Goal: Information Seeking & Learning: Check status

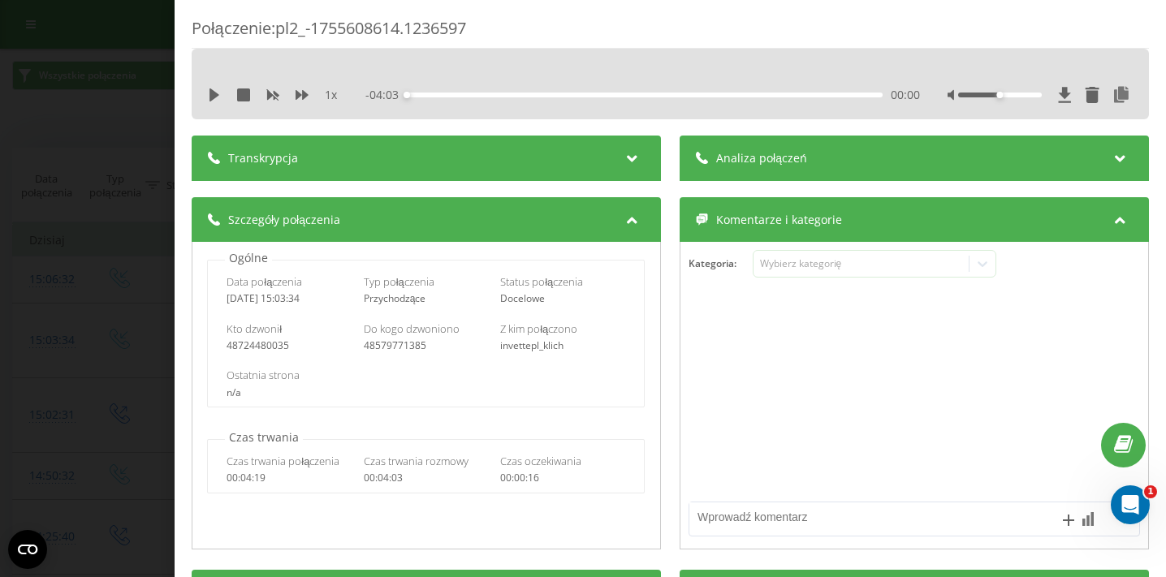
click at [116, 117] on div "Połączenie : pl2_-1755608614.1236597 1 x - 04:03 00:00 00:00 Transkrypcja Aby m…" at bounding box center [583, 288] width 1166 height 577
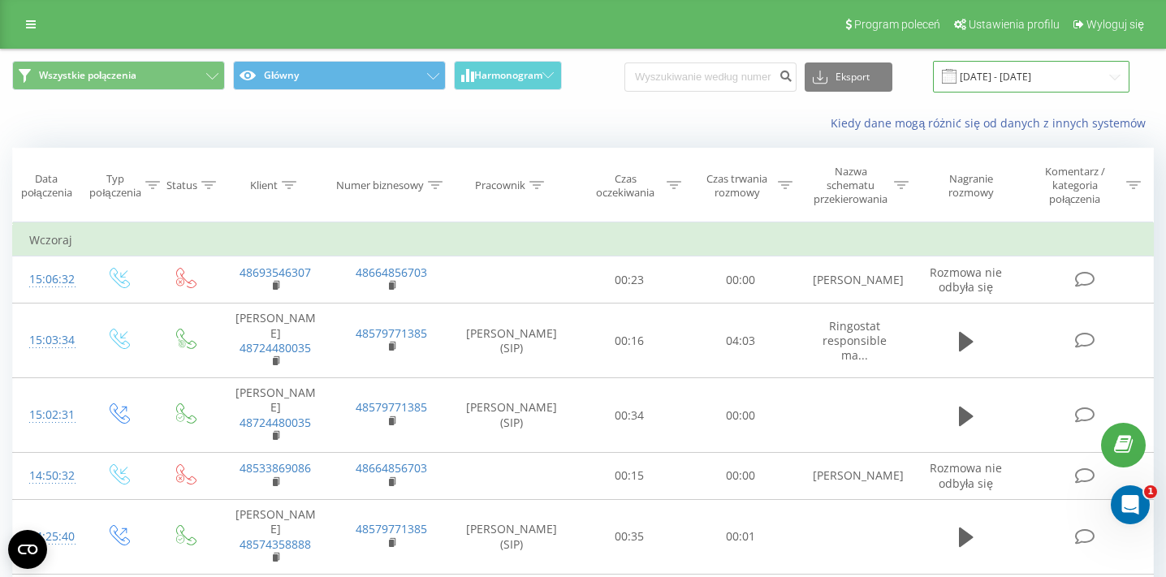
click at [1005, 84] on input "19.08.2025 - 19.08.2025" at bounding box center [1031, 77] width 196 height 32
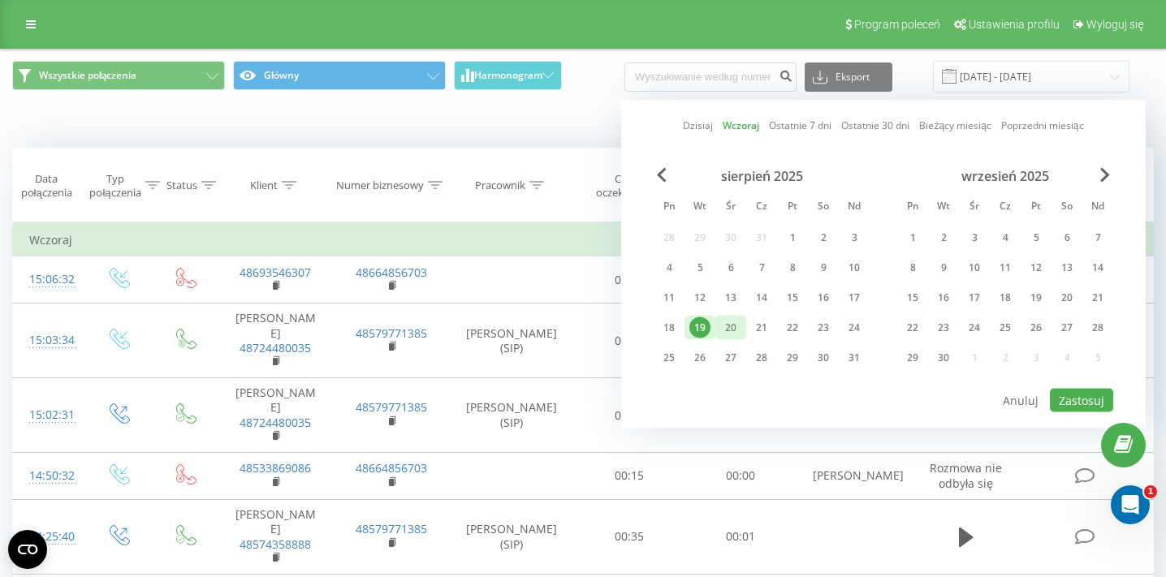
click at [729, 334] on div "20" at bounding box center [730, 327] width 21 height 21
click at [1073, 399] on button "Zastosuj" at bounding box center [1081, 401] width 63 height 24
type input "[DATE] - [DATE]"
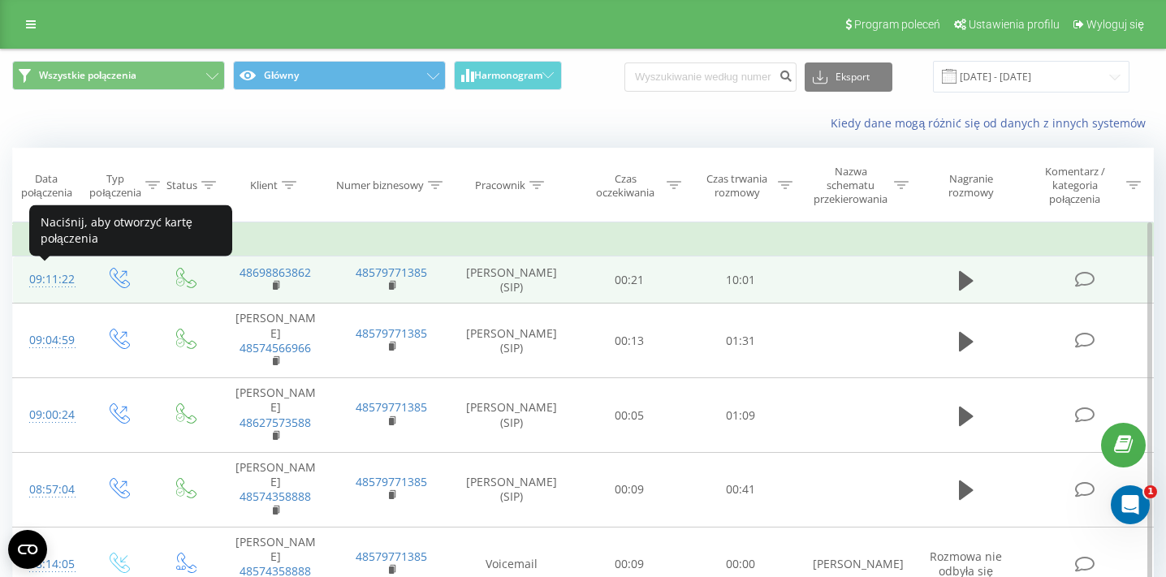
click at [62, 281] on div "09:11:22" at bounding box center [48, 280] width 38 height 32
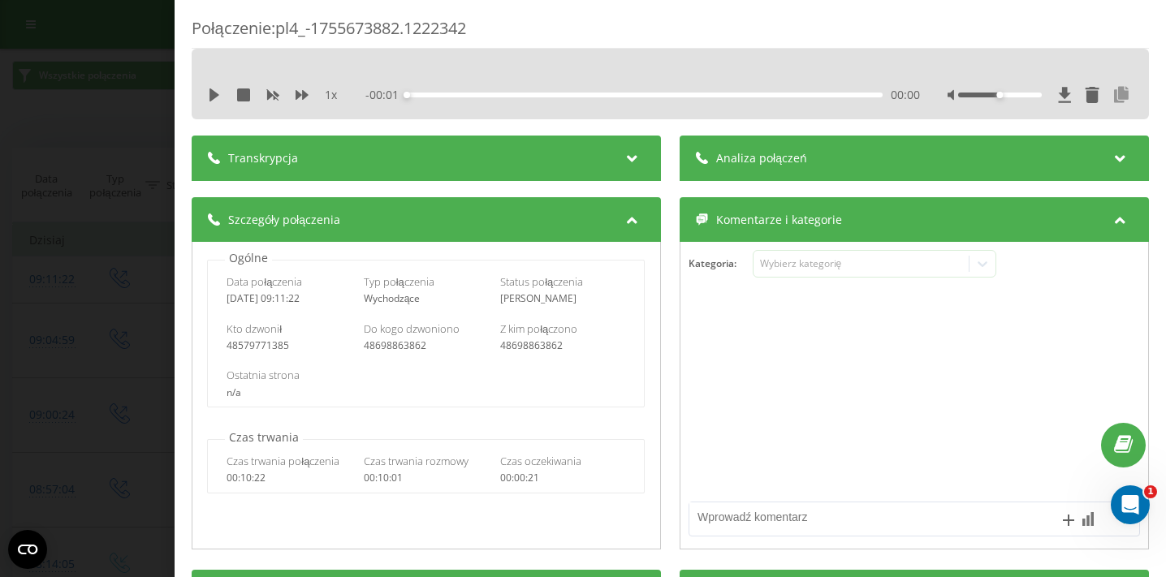
click at [1121, 91] on icon at bounding box center [1121, 95] width 19 height 16
click at [111, 147] on div "Połączenie : pl4_-1755673882.1222342 1 x - 10:01 00:00 00:00 Transkrypcja Aby m…" at bounding box center [583, 288] width 1166 height 577
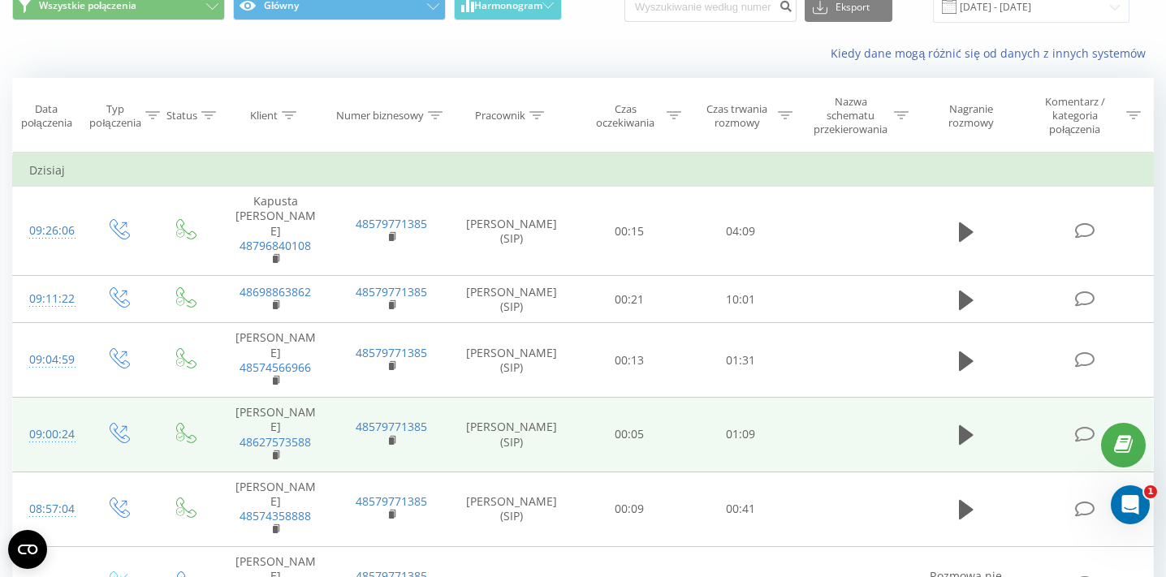
scroll to position [145, 0]
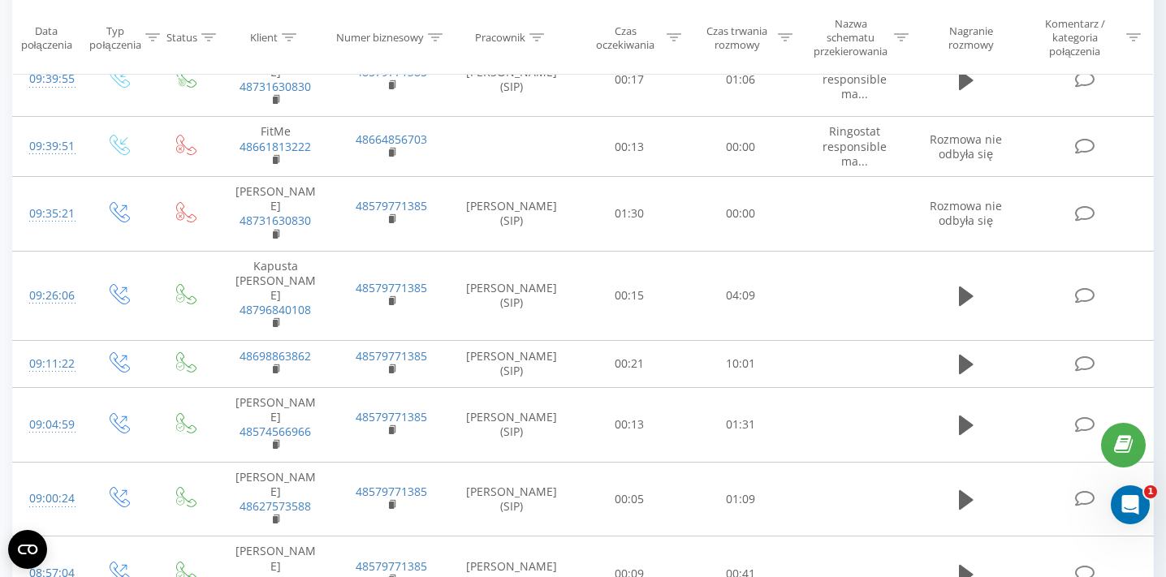
scroll to position [529, 0]
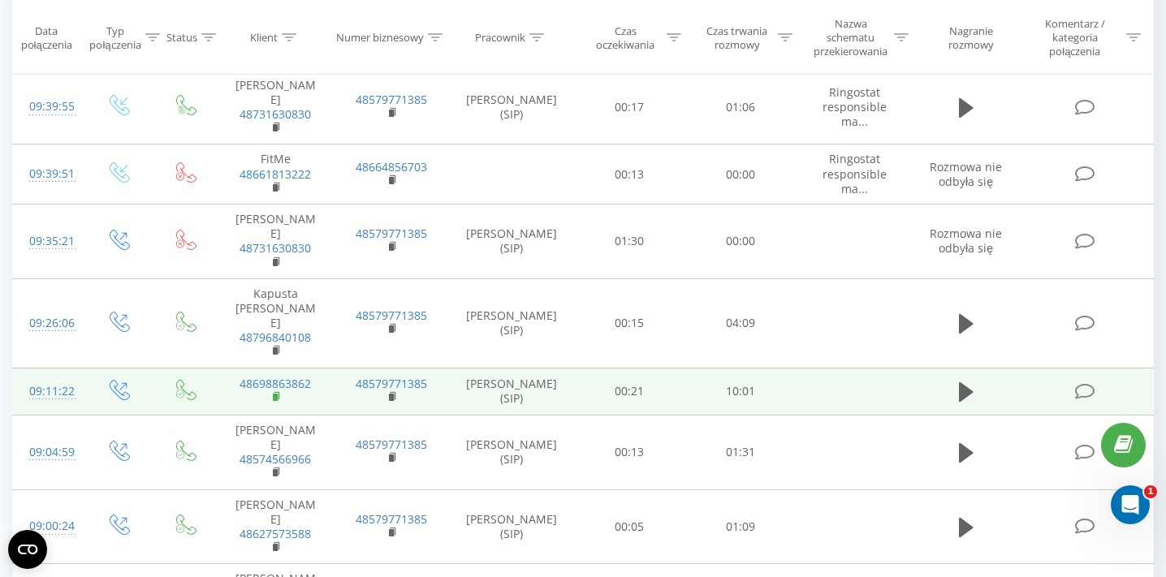
click at [278, 394] on rect at bounding box center [275, 397] width 5 height 7
